Goal: Information Seeking & Learning: Learn about a topic

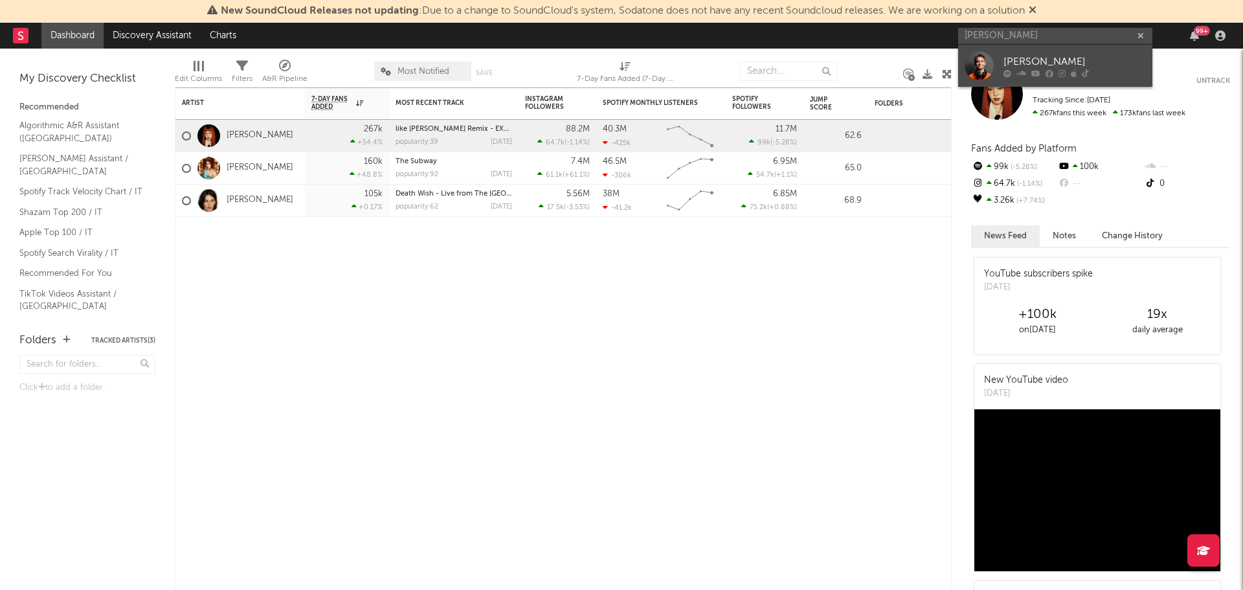
click at [1025, 58] on div "[PERSON_NAME]" at bounding box center [1074, 62] width 142 height 16
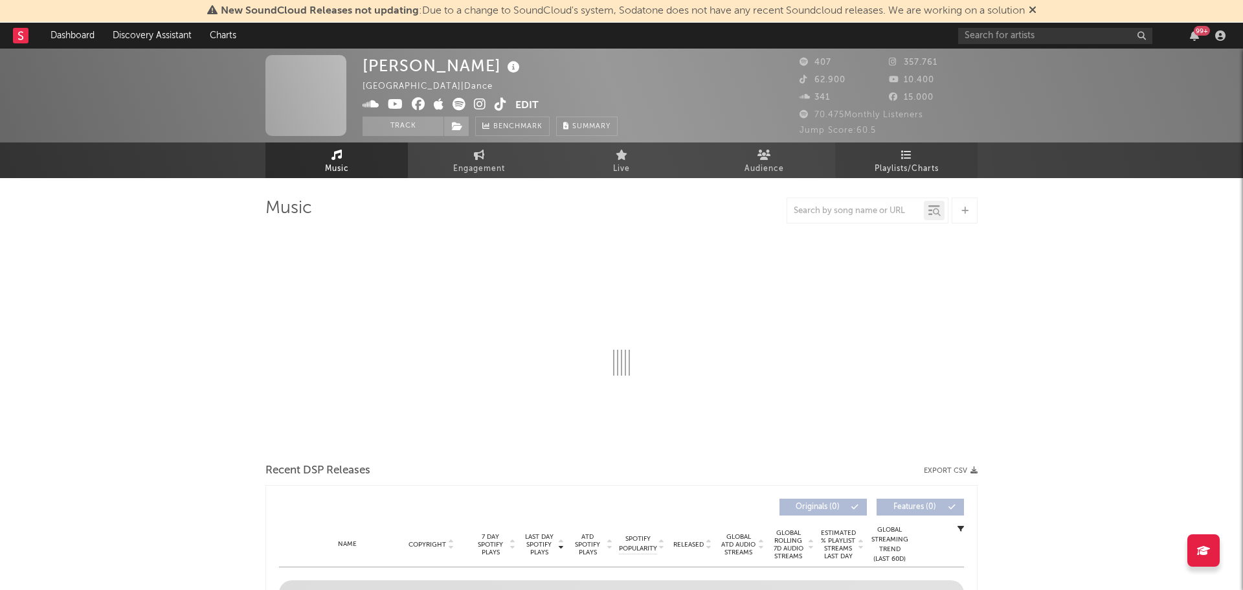
click at [888, 162] on span "Playlists/Charts" at bounding box center [907, 169] width 64 height 16
